Goal: Contribute content: Add original content to the website for others to see

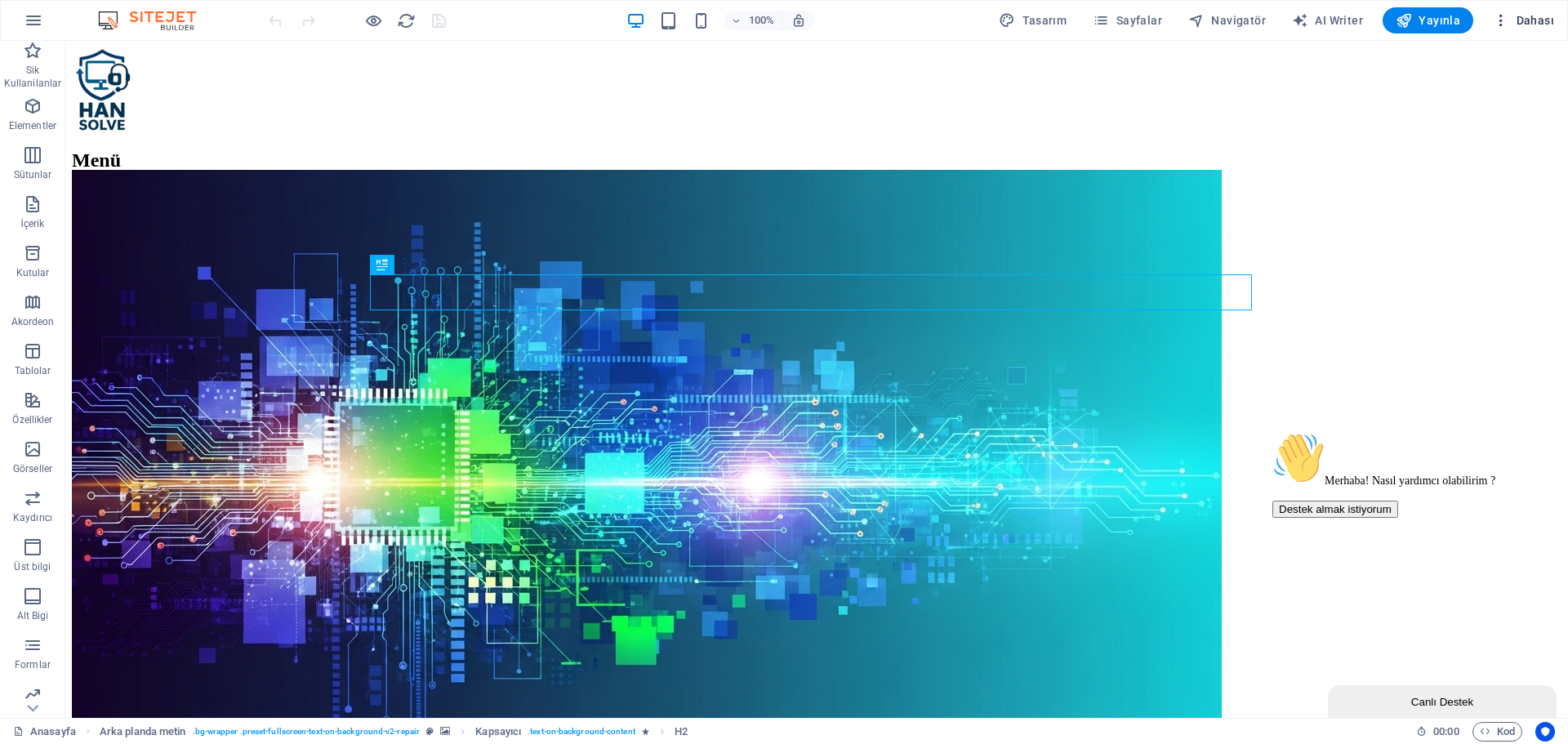
click at [1530, 24] on span "Dahası" at bounding box center [1523, 20] width 61 height 16
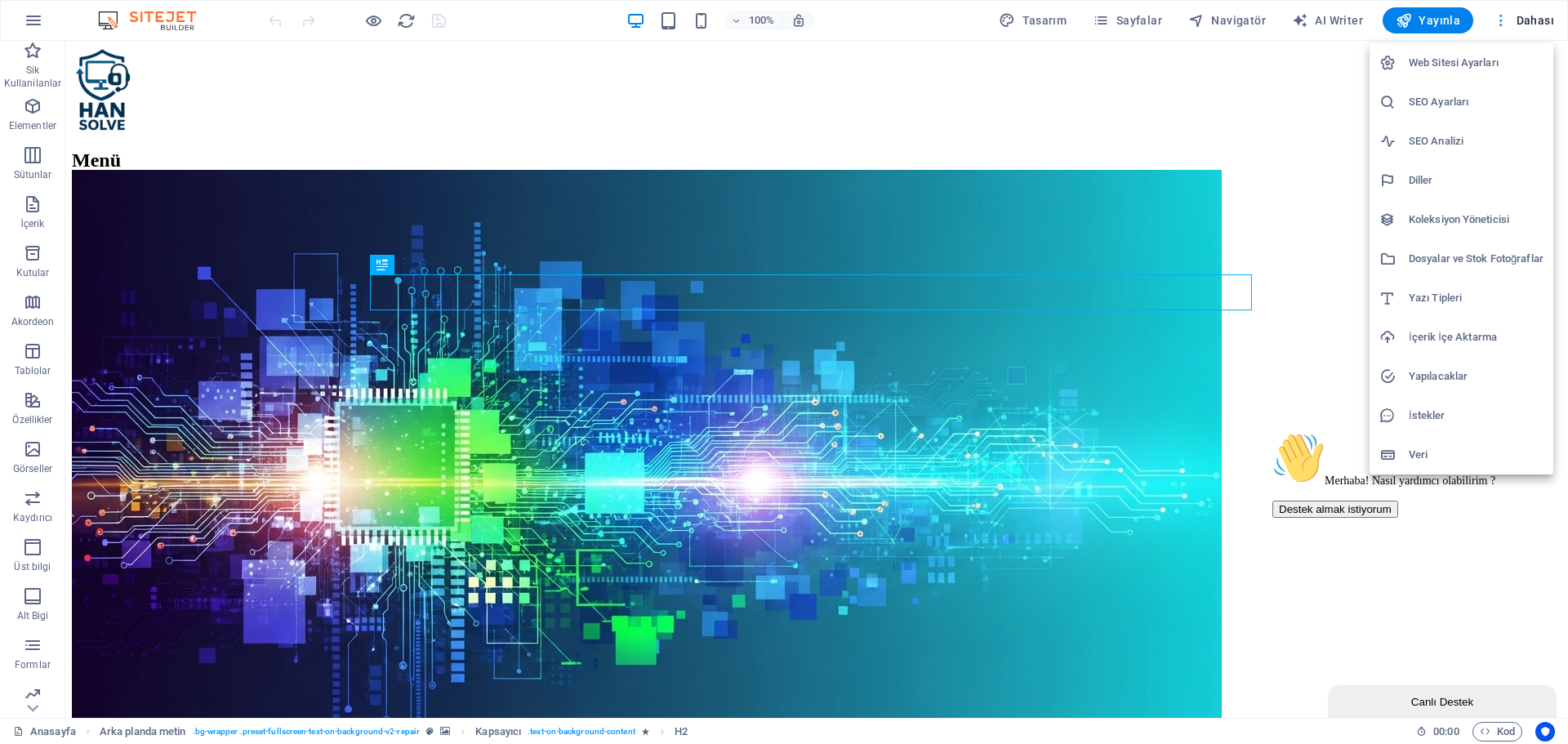
click at [1530, 24] on div at bounding box center [784, 372] width 1568 height 744
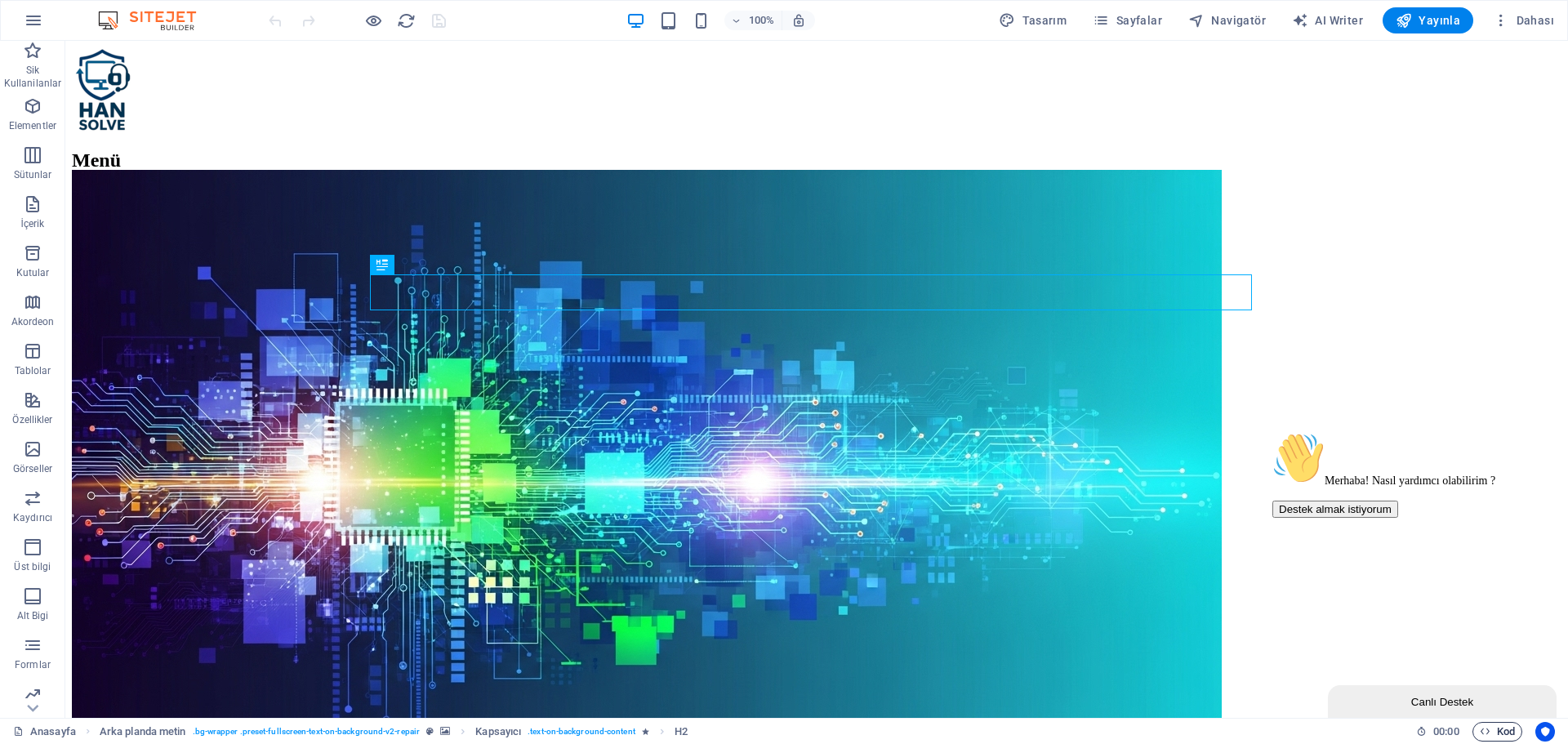
click at [1481, 727] on icon "button" at bounding box center [1485, 732] width 11 height 11
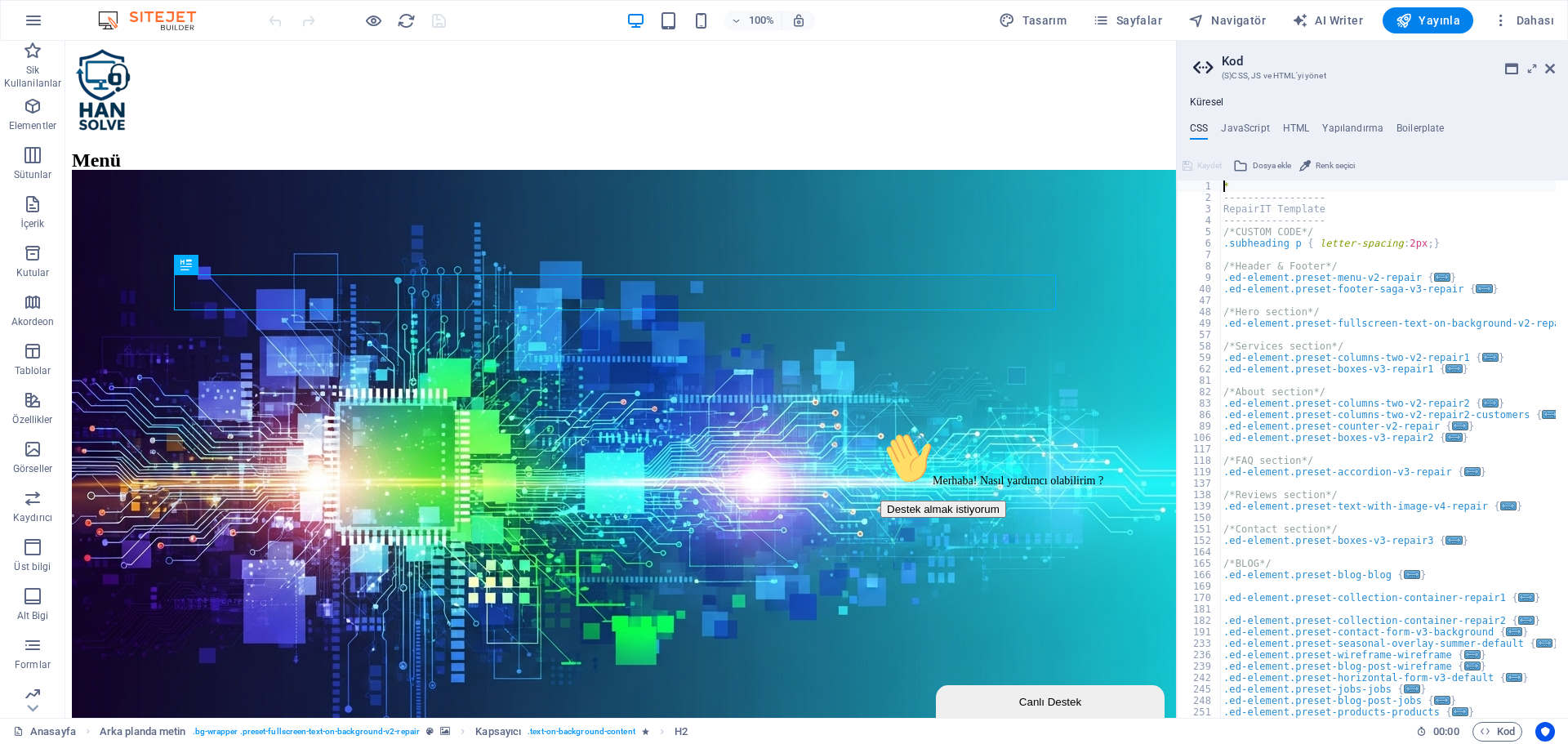
click at [1279, 123] on ul "CSS JavaScript HTML Yapılandırma Boilerplate" at bounding box center [1372, 132] width 391 height 18
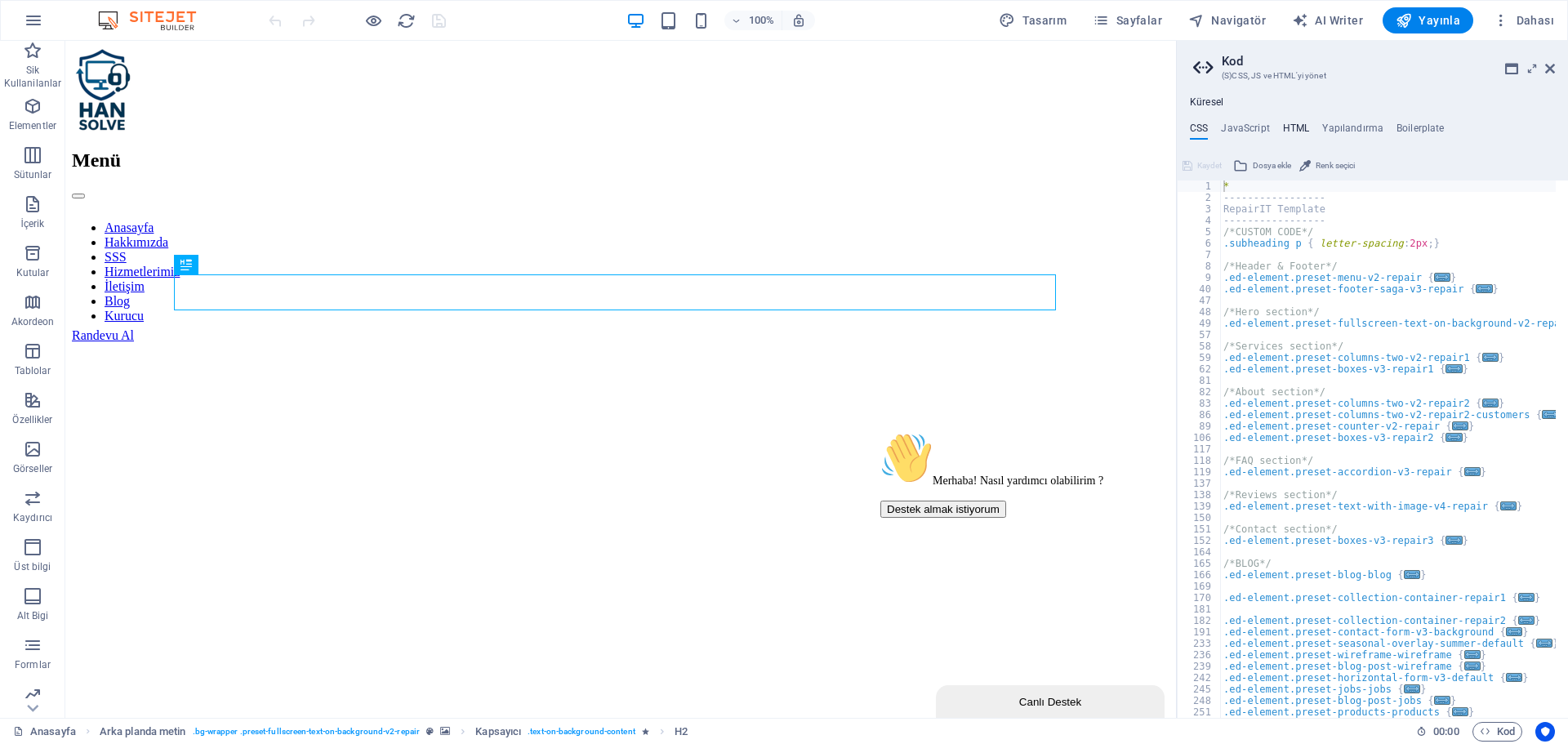
click at [1298, 125] on h4 "HTML" at bounding box center [1296, 132] width 27 height 18
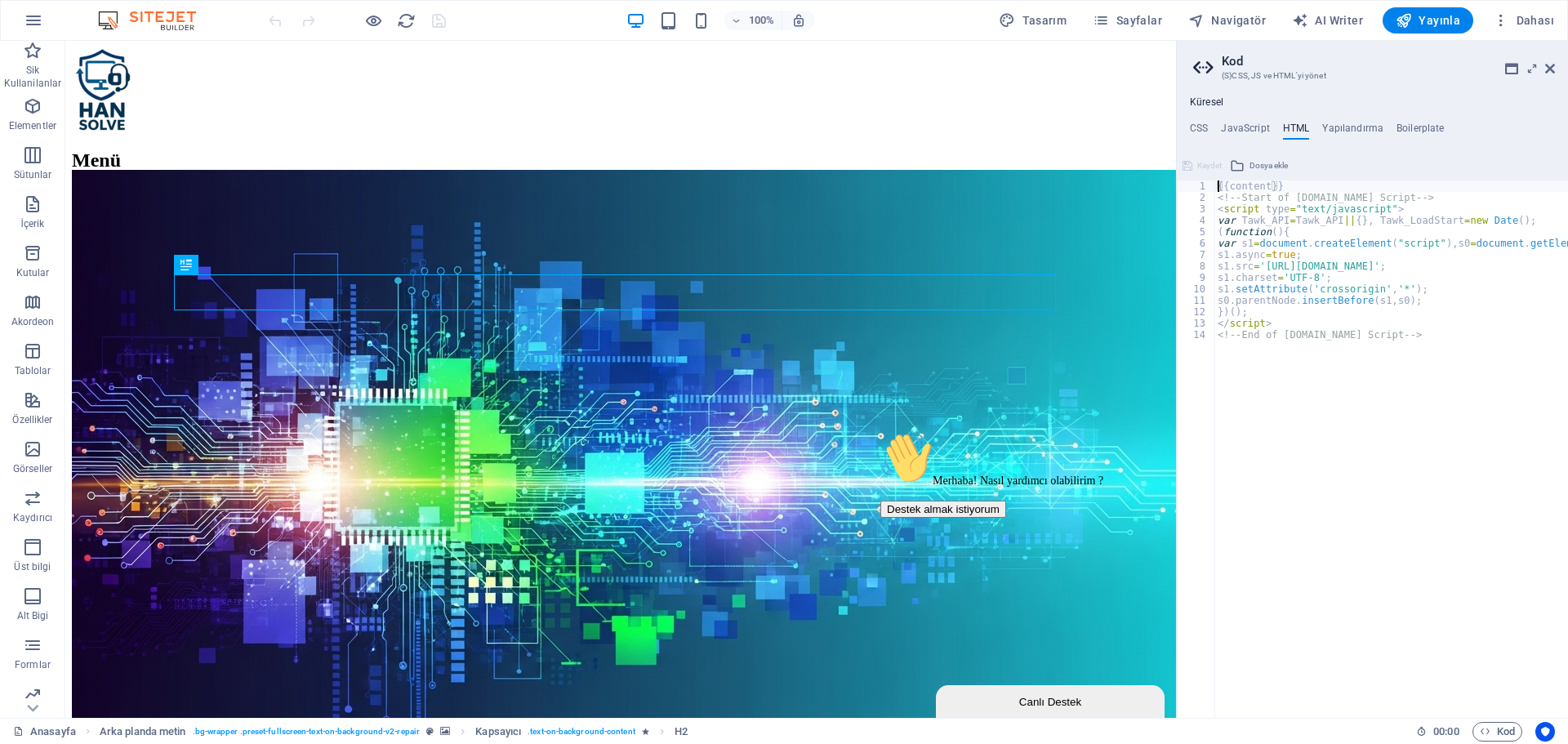
click at [1369, 453] on div "{{content}} <!-- Start of [DOMAIN_NAME] Script --> < script type = "text/javasc…" at bounding box center [1454, 454] width 479 height 548
click at [1416, 194] on div "{{content}} <!-- Start of [DOMAIN_NAME] Script --> < script type = "text/javasc…" at bounding box center [1454, 454] width 479 height 548
click at [1394, 187] on div "{{content}} <!-- Start of [DOMAIN_NAME] Script --> < script type = "text/javasc…" at bounding box center [1454, 454] width 479 height 548
type textarea "{{content}}"
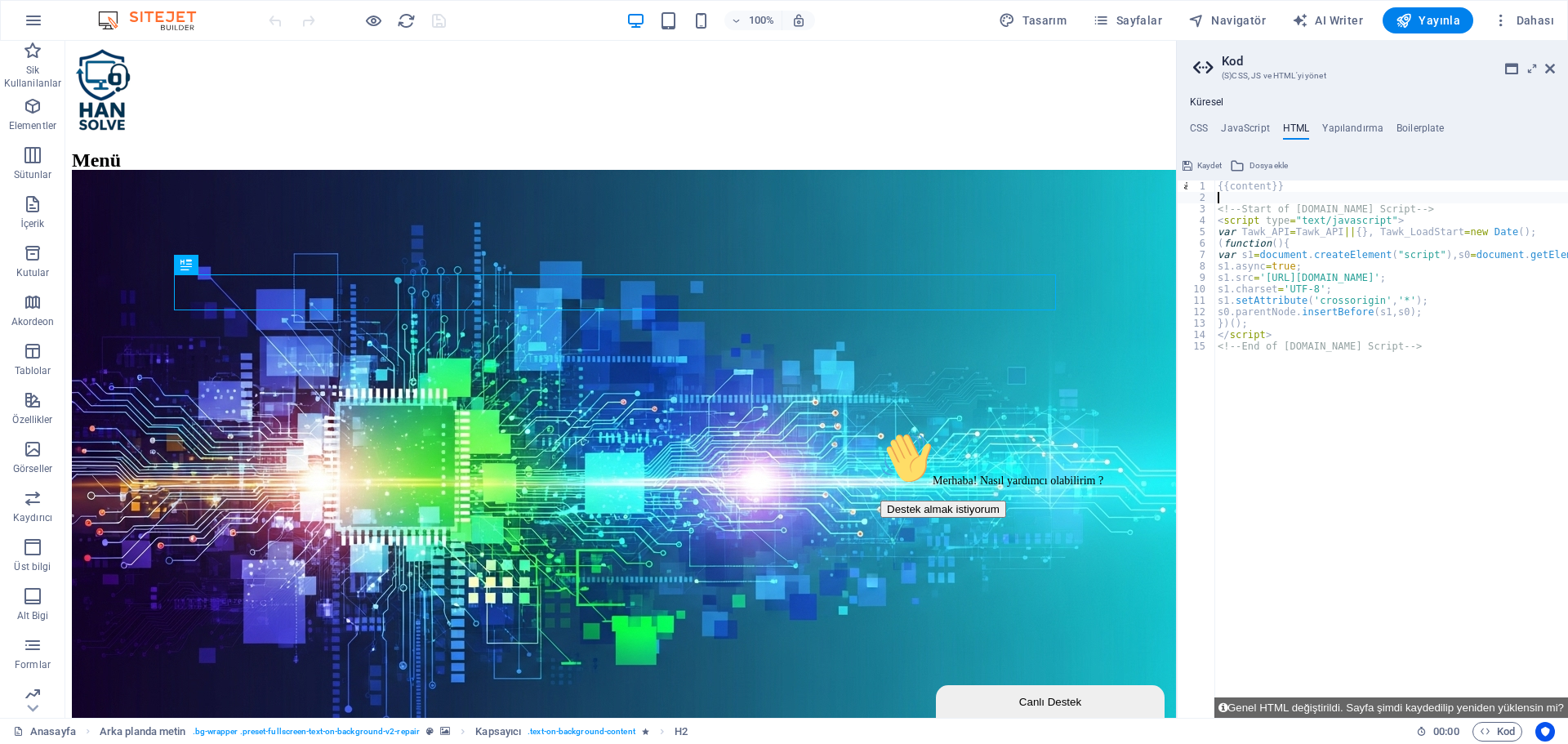
paste textarea "<!-- End Google Tag Manager -->"
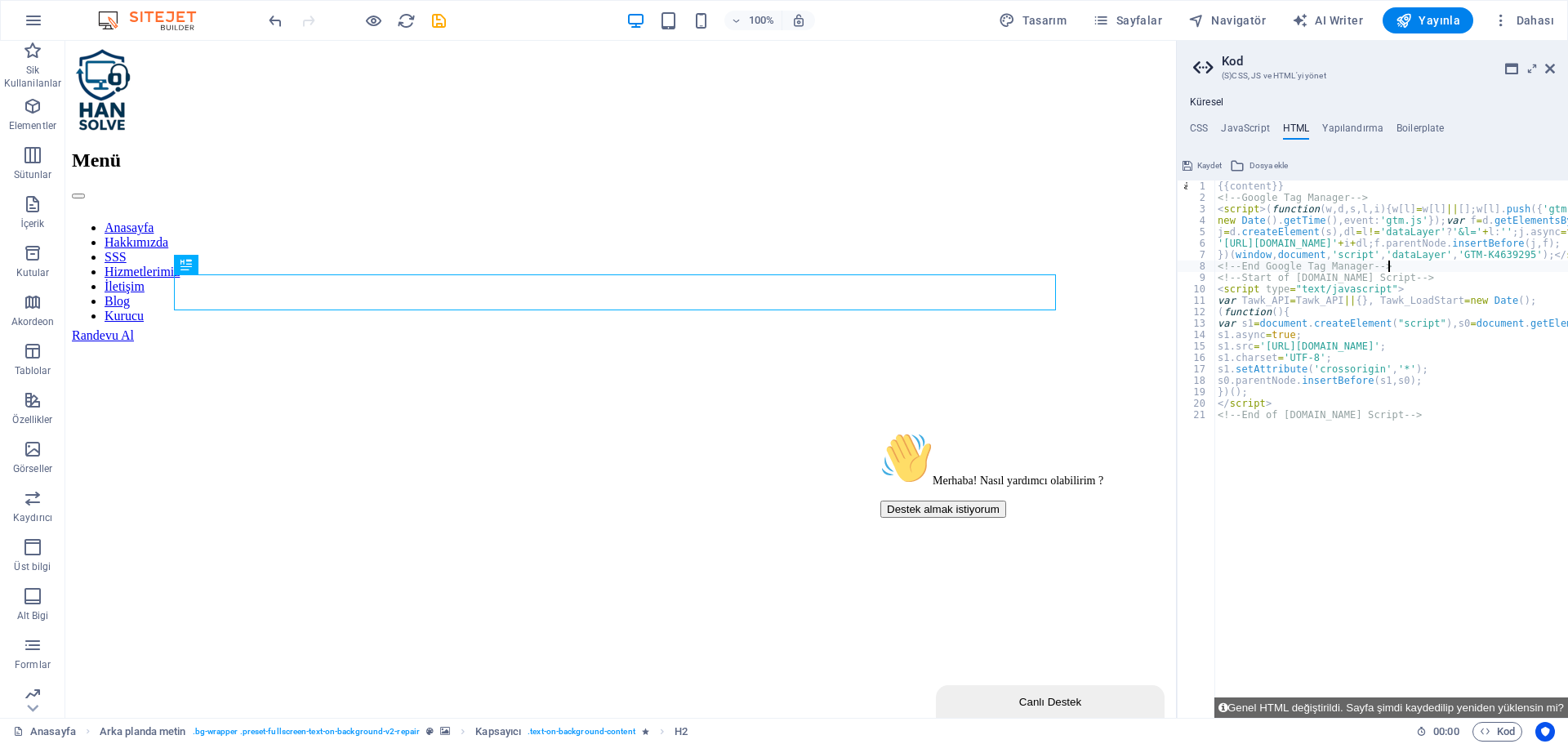
click at [1494, 467] on div "{{content}} <!-- Google Tag Manager --> < script > ( function ( w , d , s , l ,…" at bounding box center [1454, 454] width 479 height 548
type textarea "<!--End of [DOMAIN_NAME] Script-->"
paste textarea "<!-- End Google Tag Manager (noscript) -->"
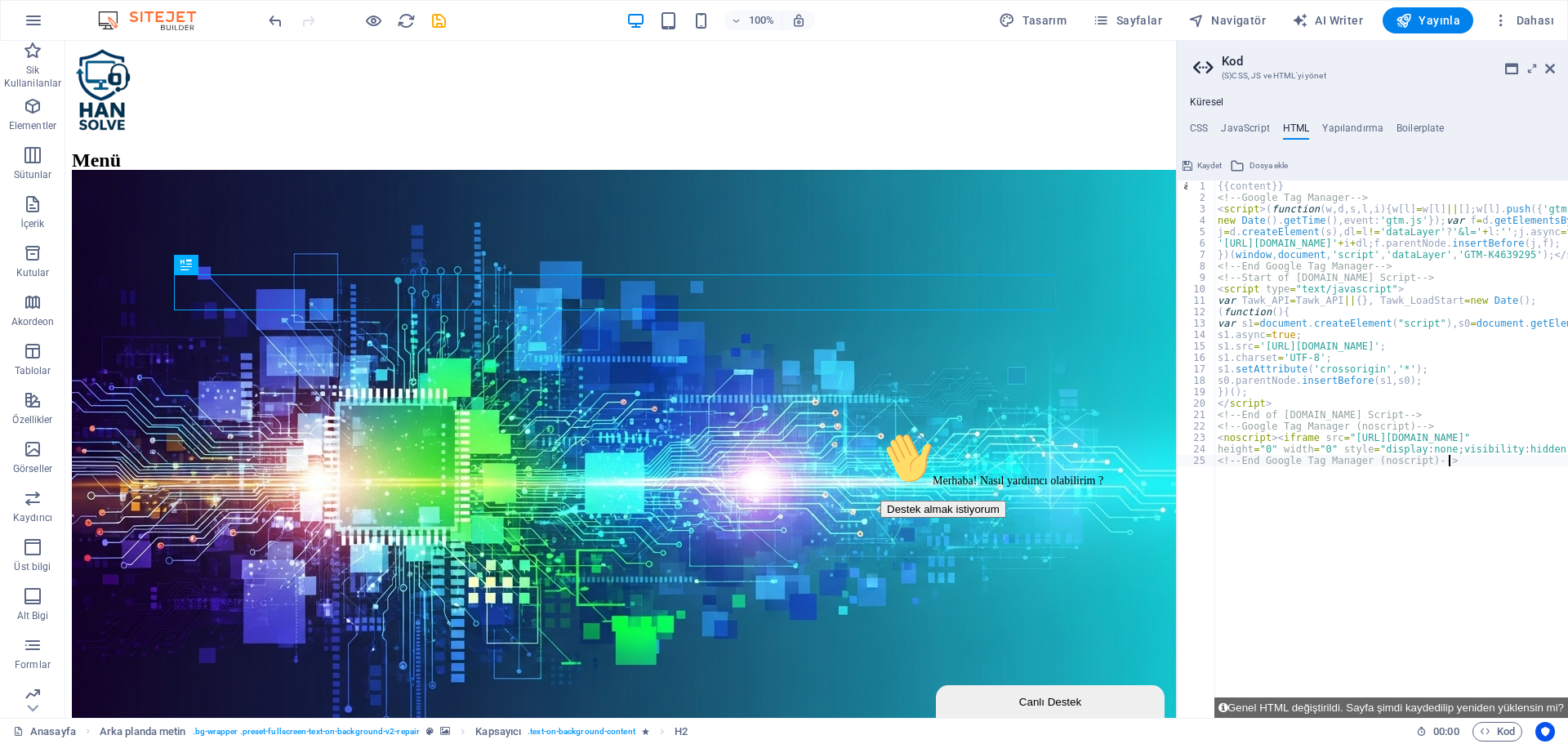
type textarea "<!-- End Google Tag Manager (noscript) -->"
click at [432, 17] on icon "save" at bounding box center [439, 20] width 19 height 19
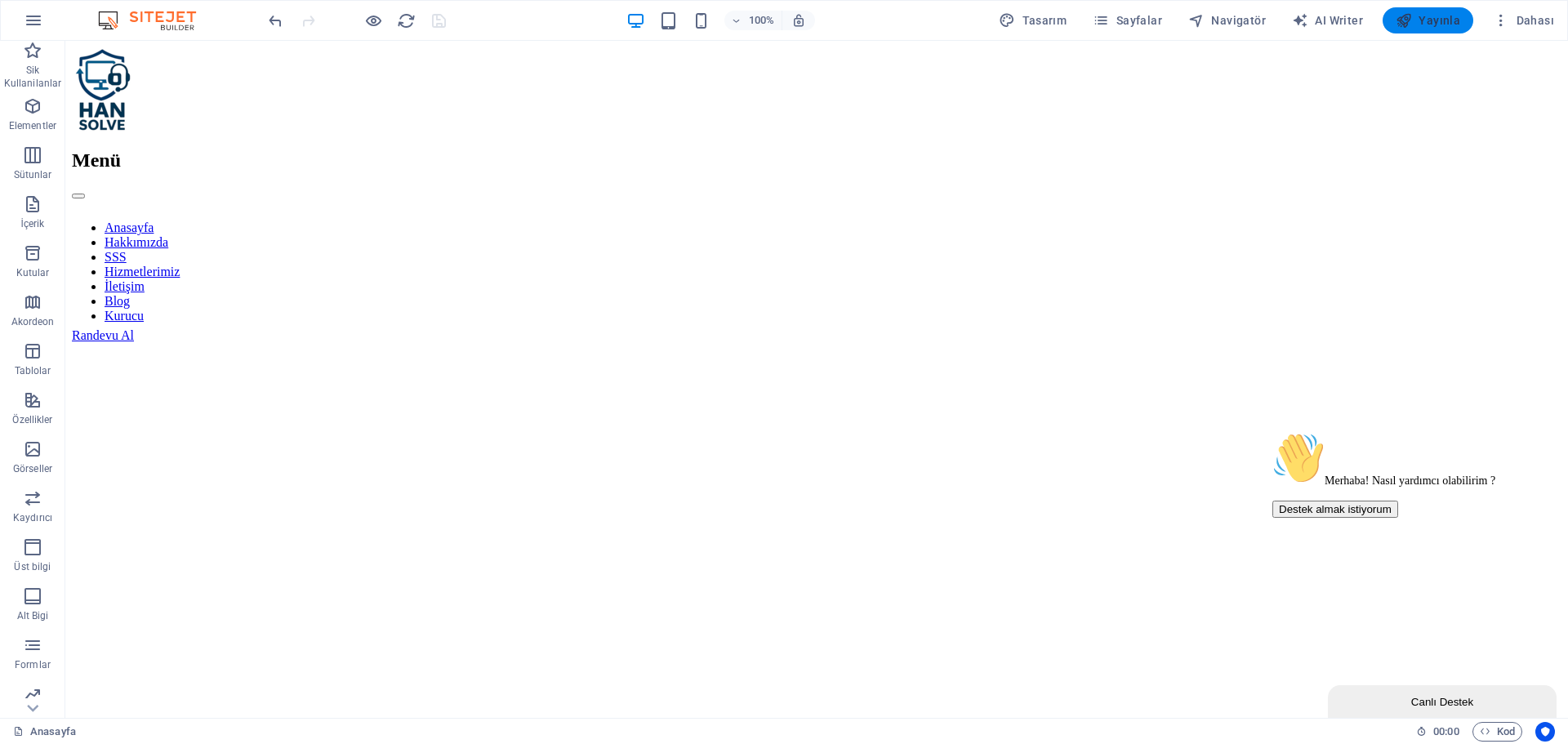
click at [1431, 28] on button "Yayınla" at bounding box center [1427, 20] width 91 height 27
